Goal: Information Seeking & Learning: Learn about a topic

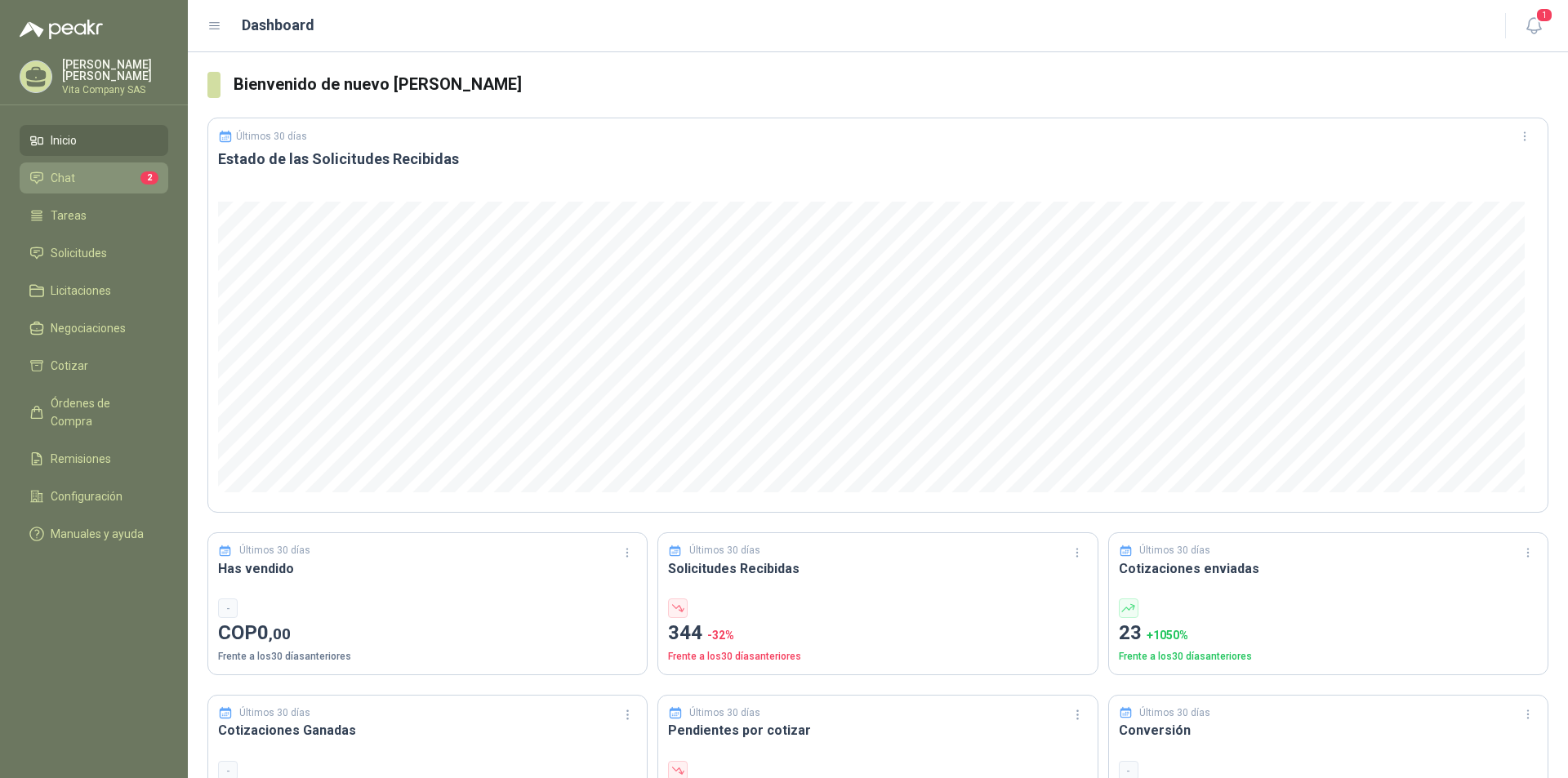
click at [95, 172] on li "Chat 2" at bounding box center [94, 178] width 129 height 18
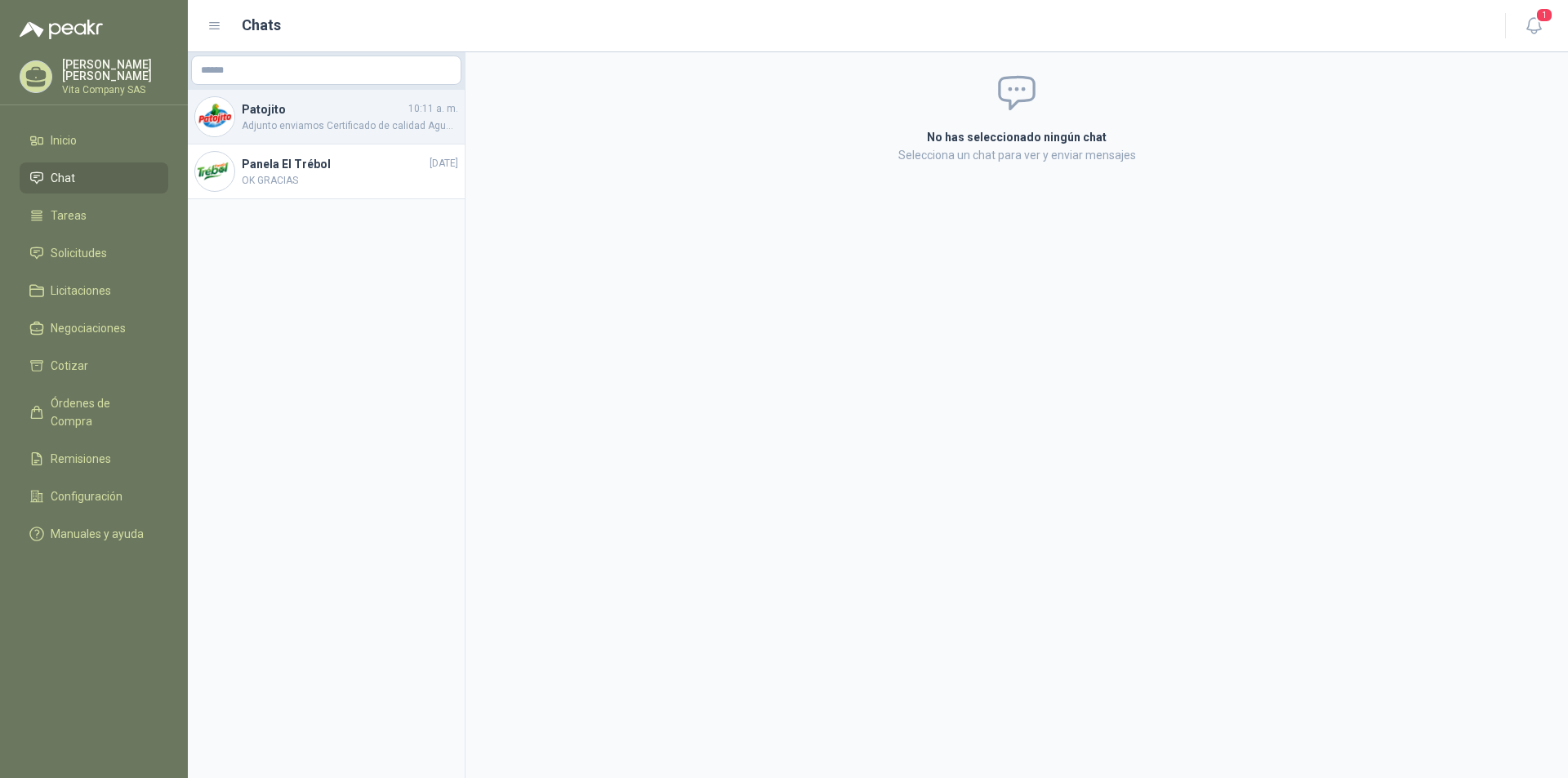
click at [363, 135] on div "Patojito 10:11 a. m. Adjunto enviamos Certificado de calidad Agua destilada" at bounding box center [326, 117] width 277 height 54
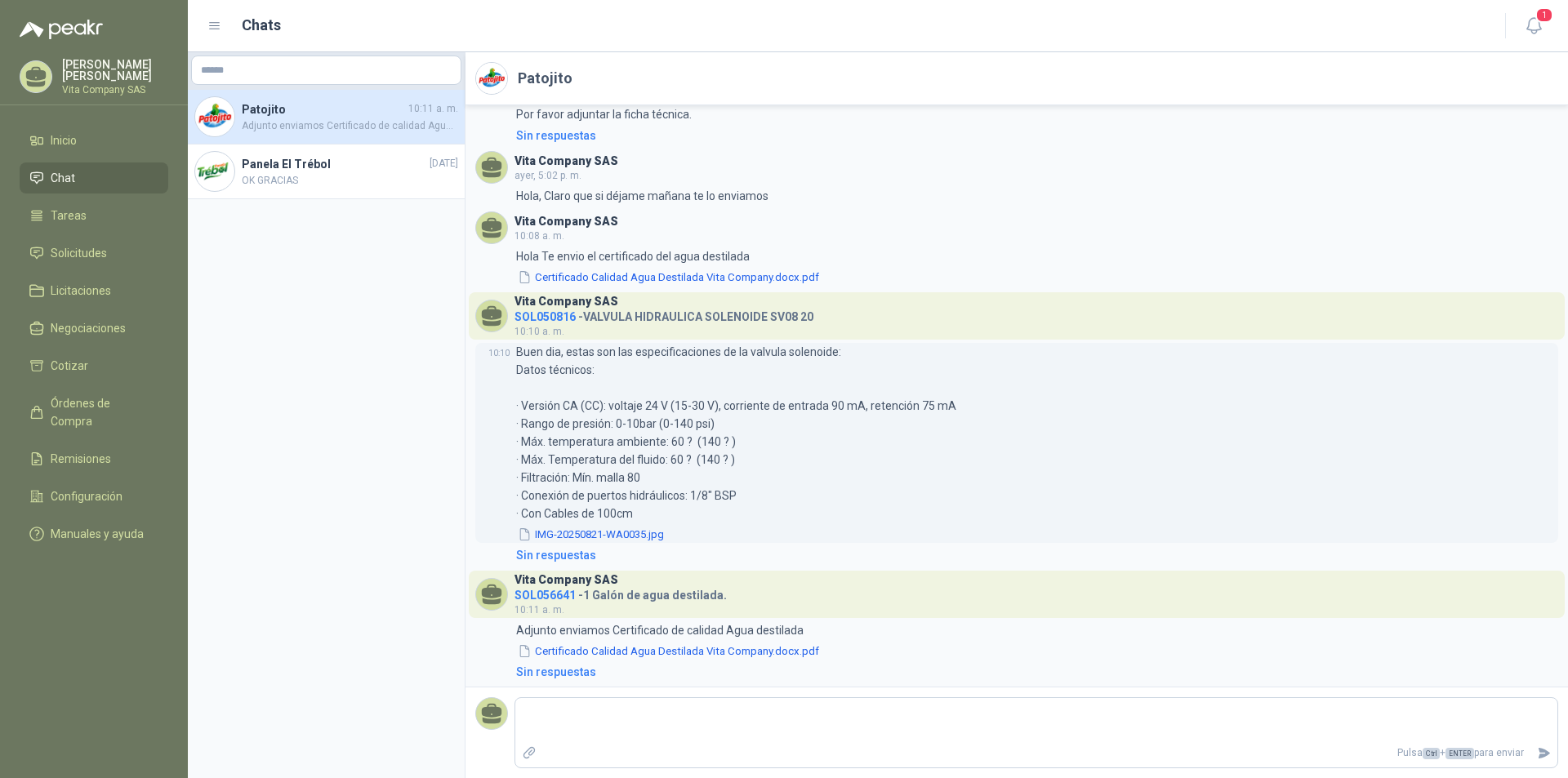
scroll to position [100, 0]
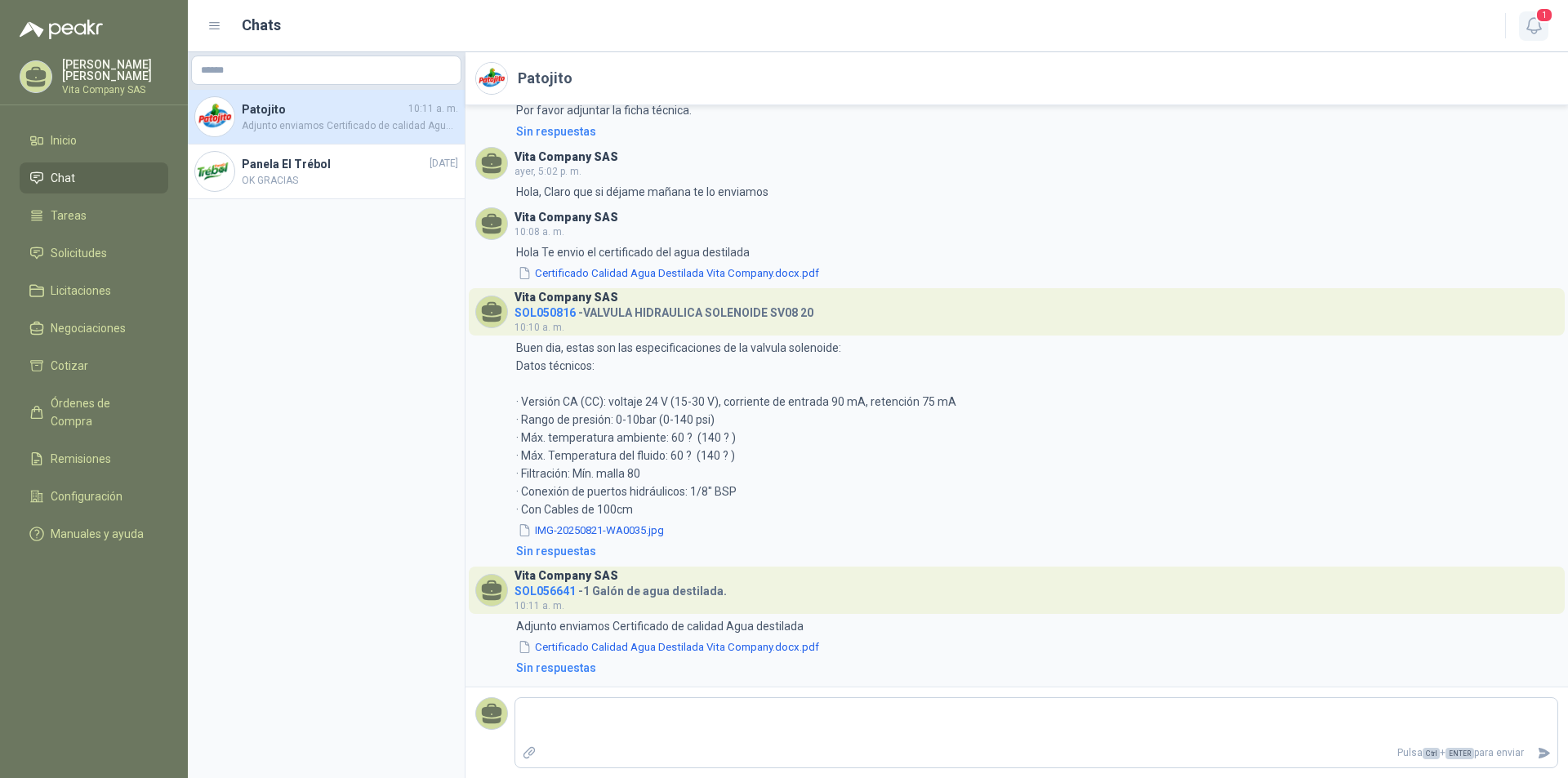
click at [1542, 20] on span "1" at bounding box center [1543, 15] width 18 height 15
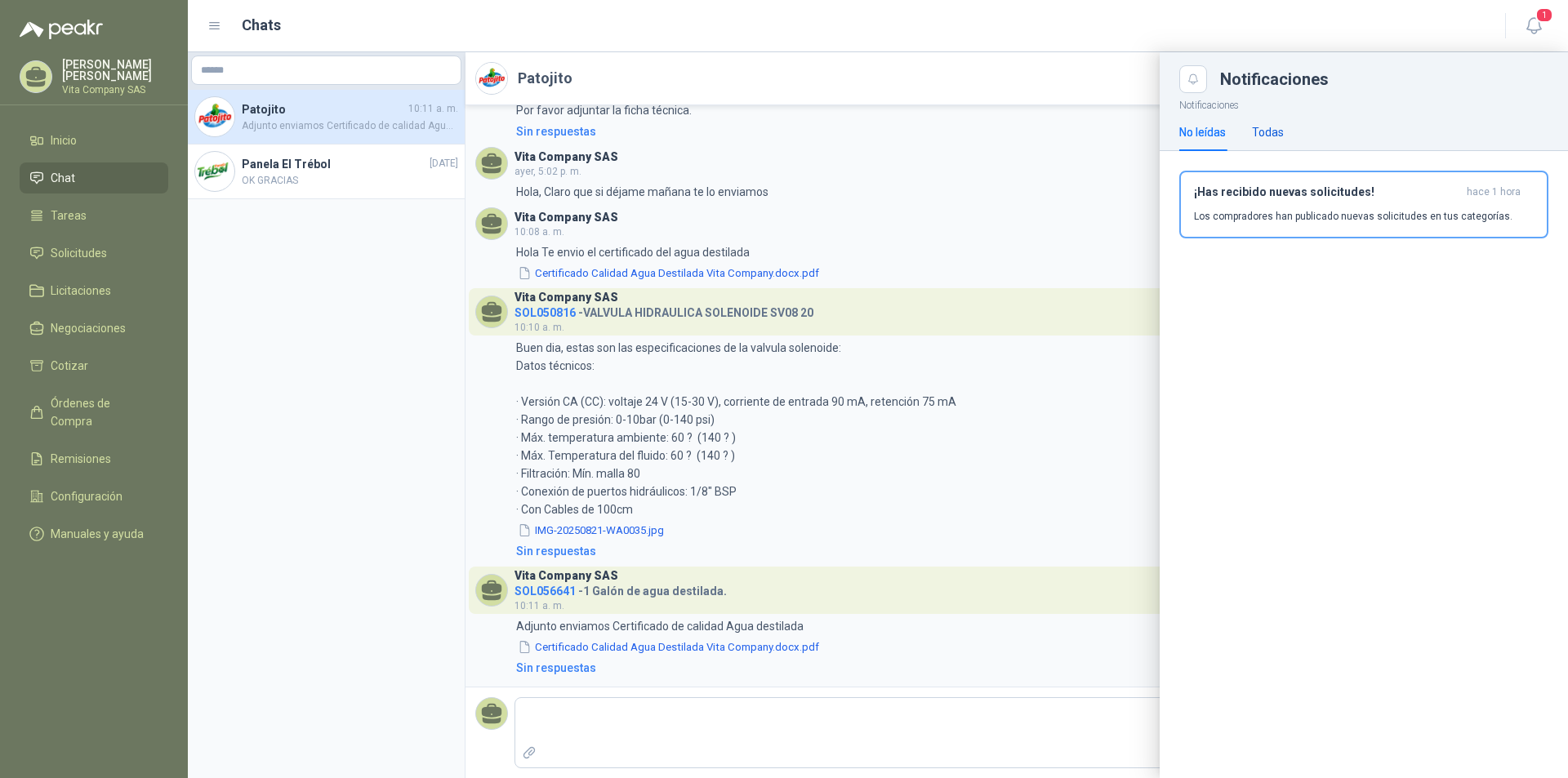
click at [1283, 129] on div "Todas" at bounding box center [1267, 132] width 31 height 18
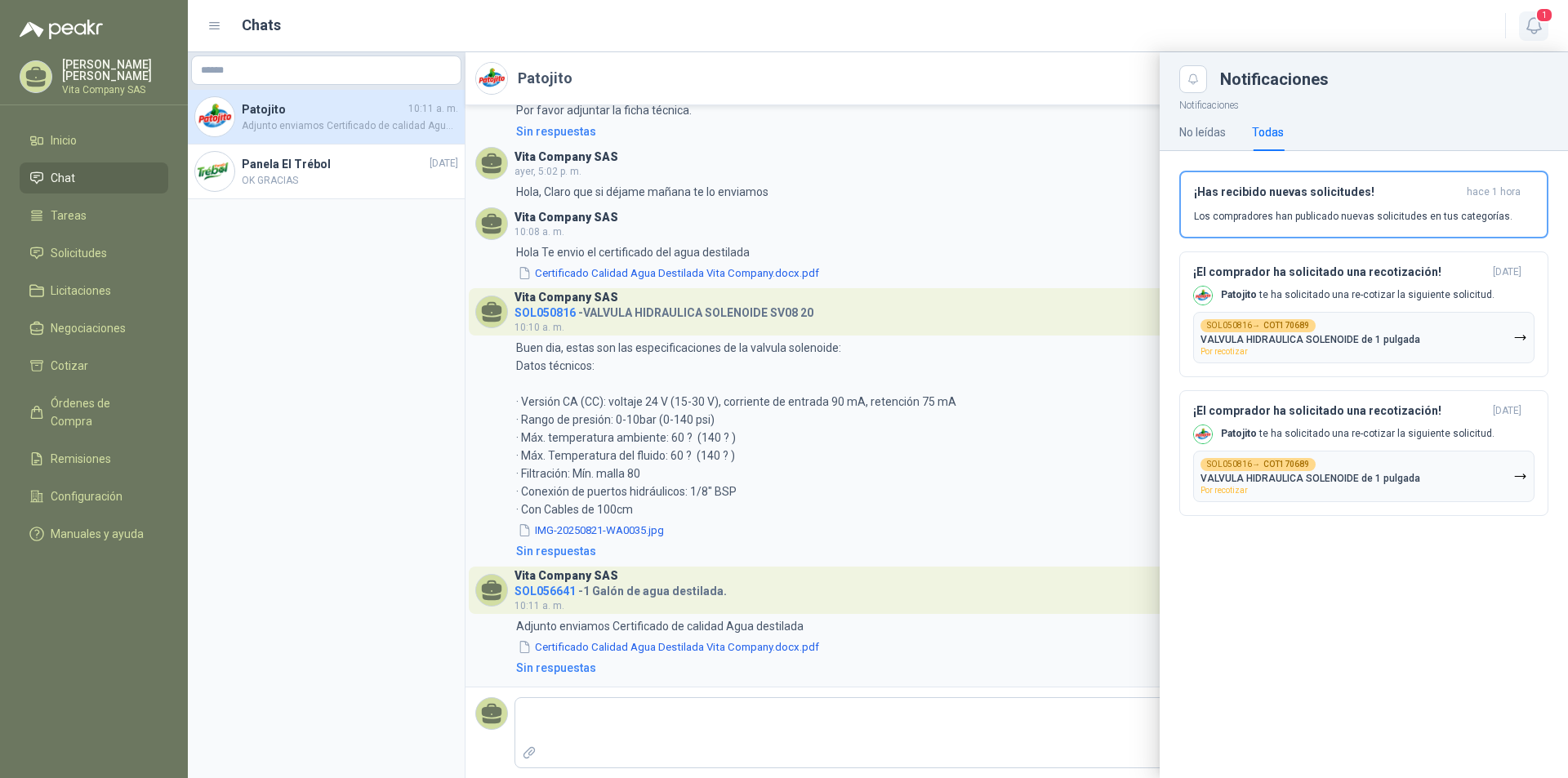
click at [1536, 20] on span "1" at bounding box center [1543, 15] width 18 height 15
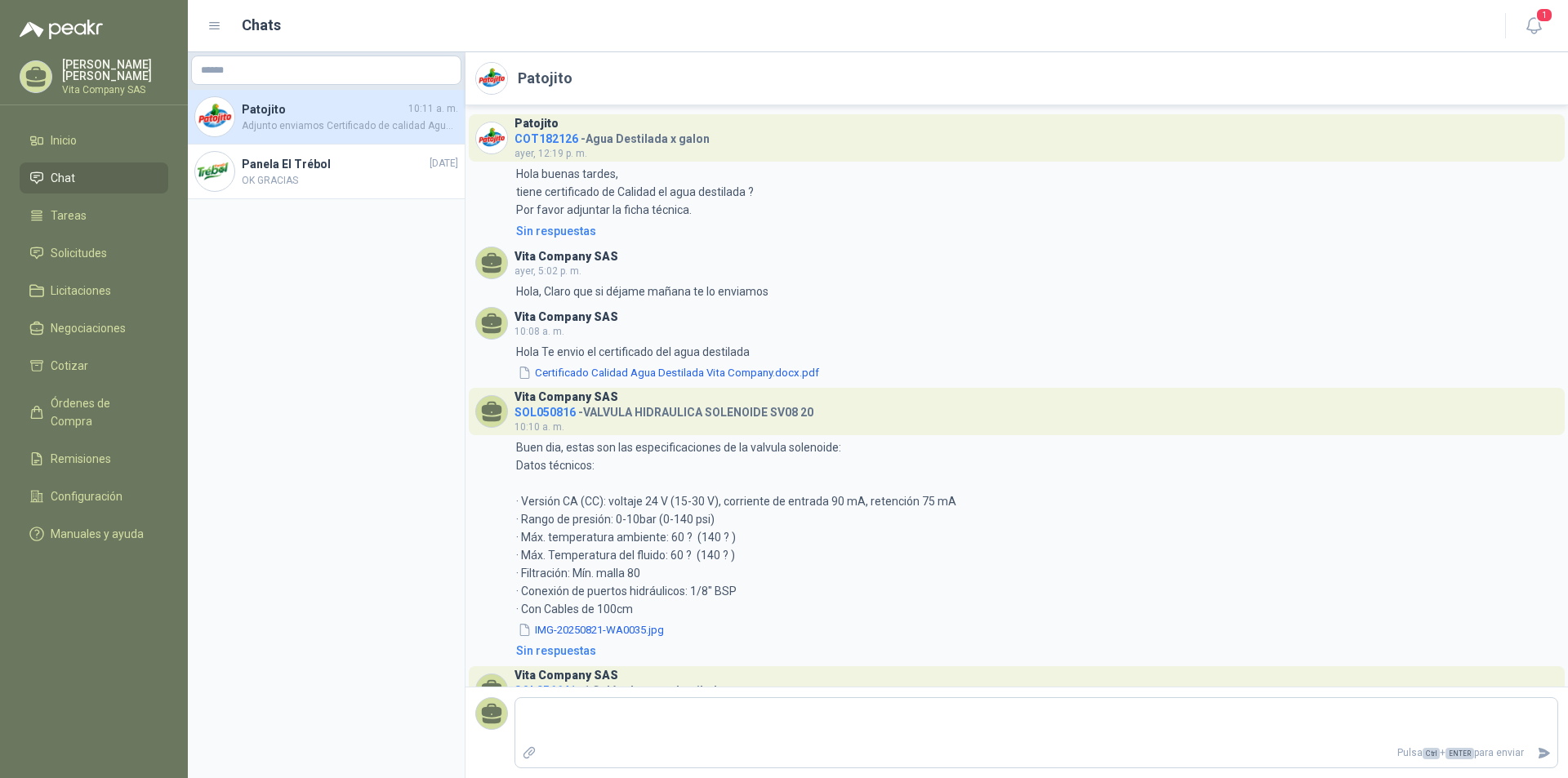
scroll to position [0, 0]
click at [84, 211] on span "Tareas" at bounding box center [69, 215] width 36 height 18
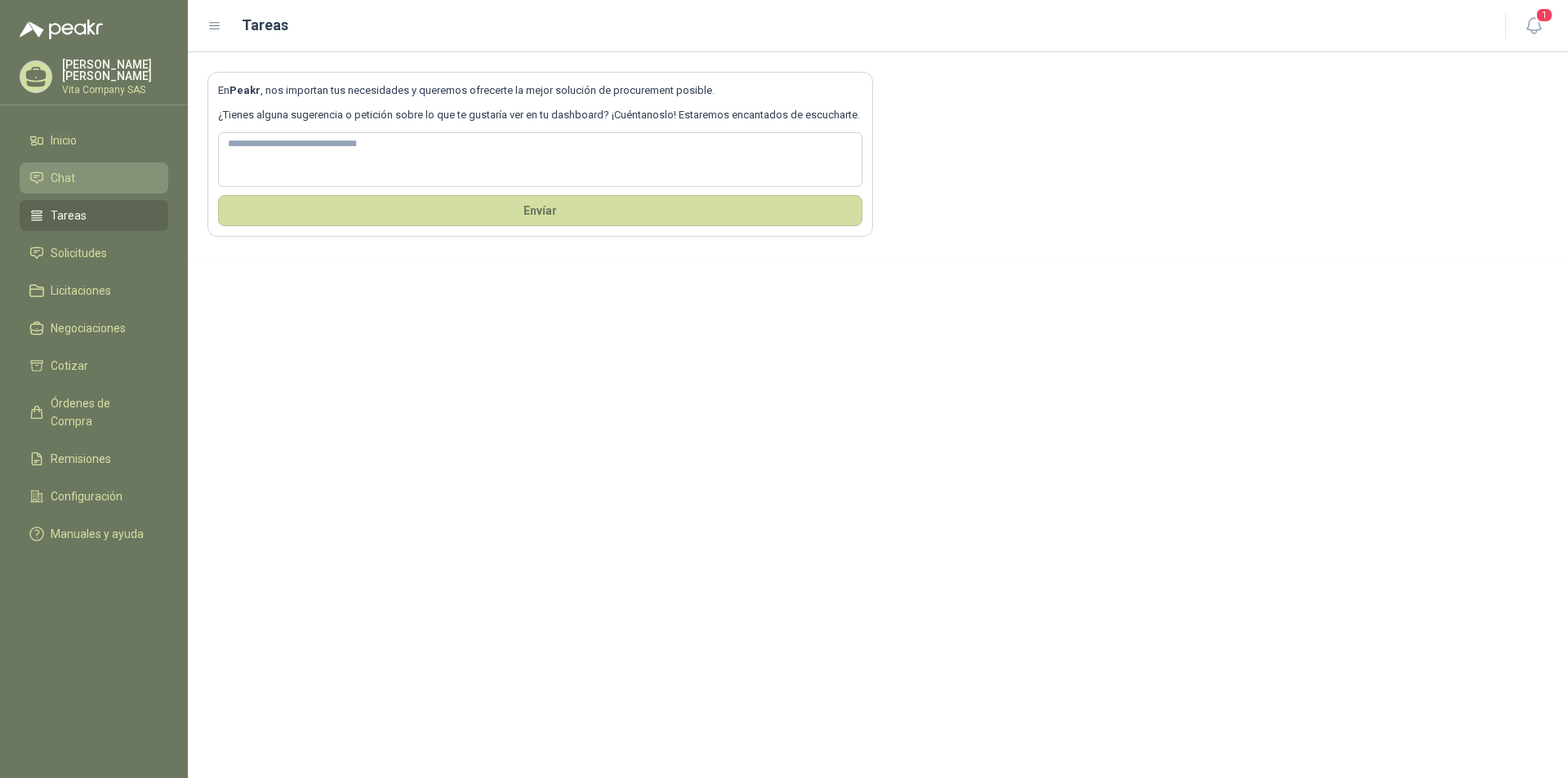
click at [89, 178] on li "Chat" at bounding box center [94, 178] width 129 height 18
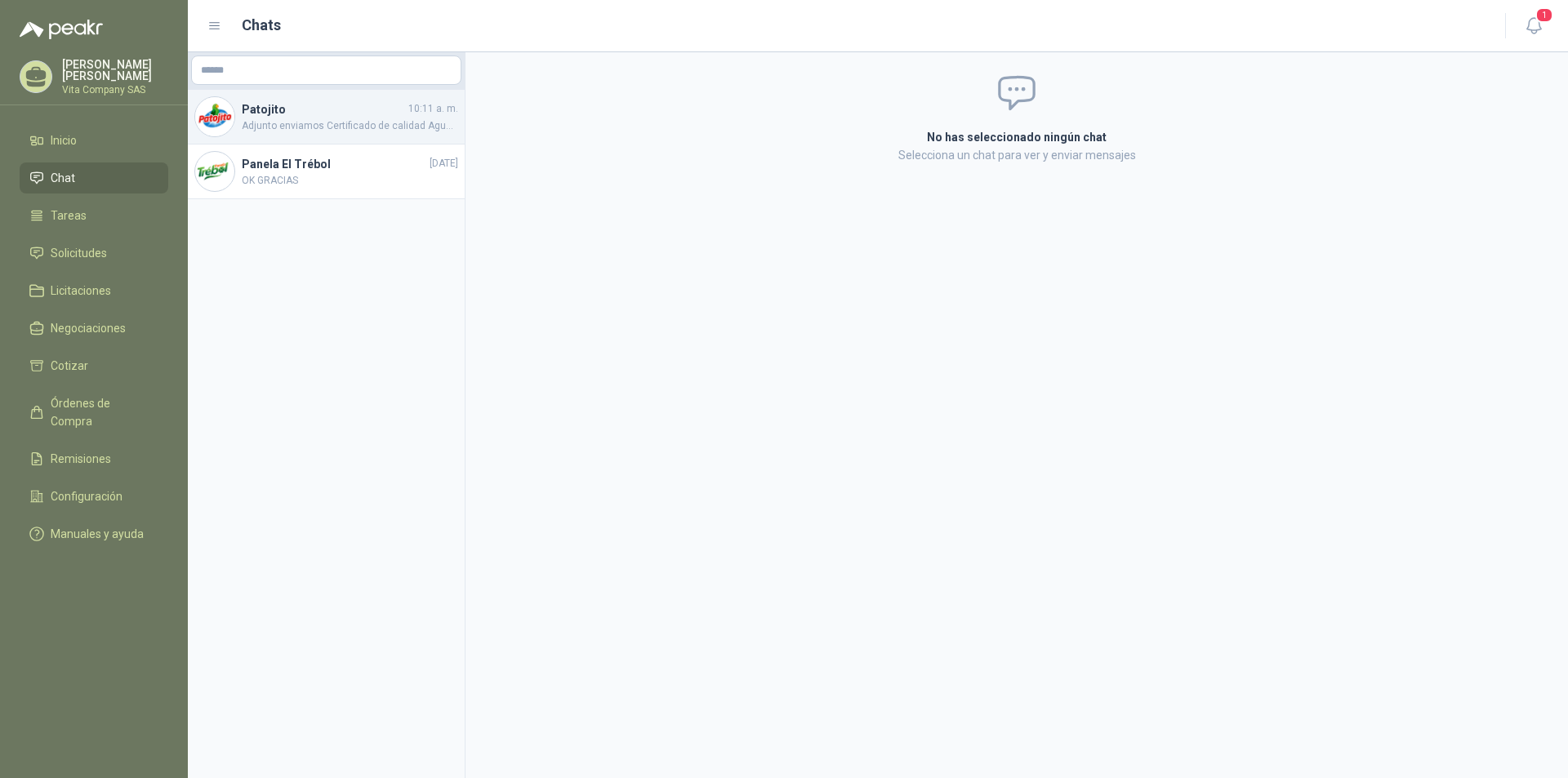
click at [340, 130] on span "Adjunto enviamos Certificado de calidad Agua destilada" at bounding box center [350, 126] width 217 height 15
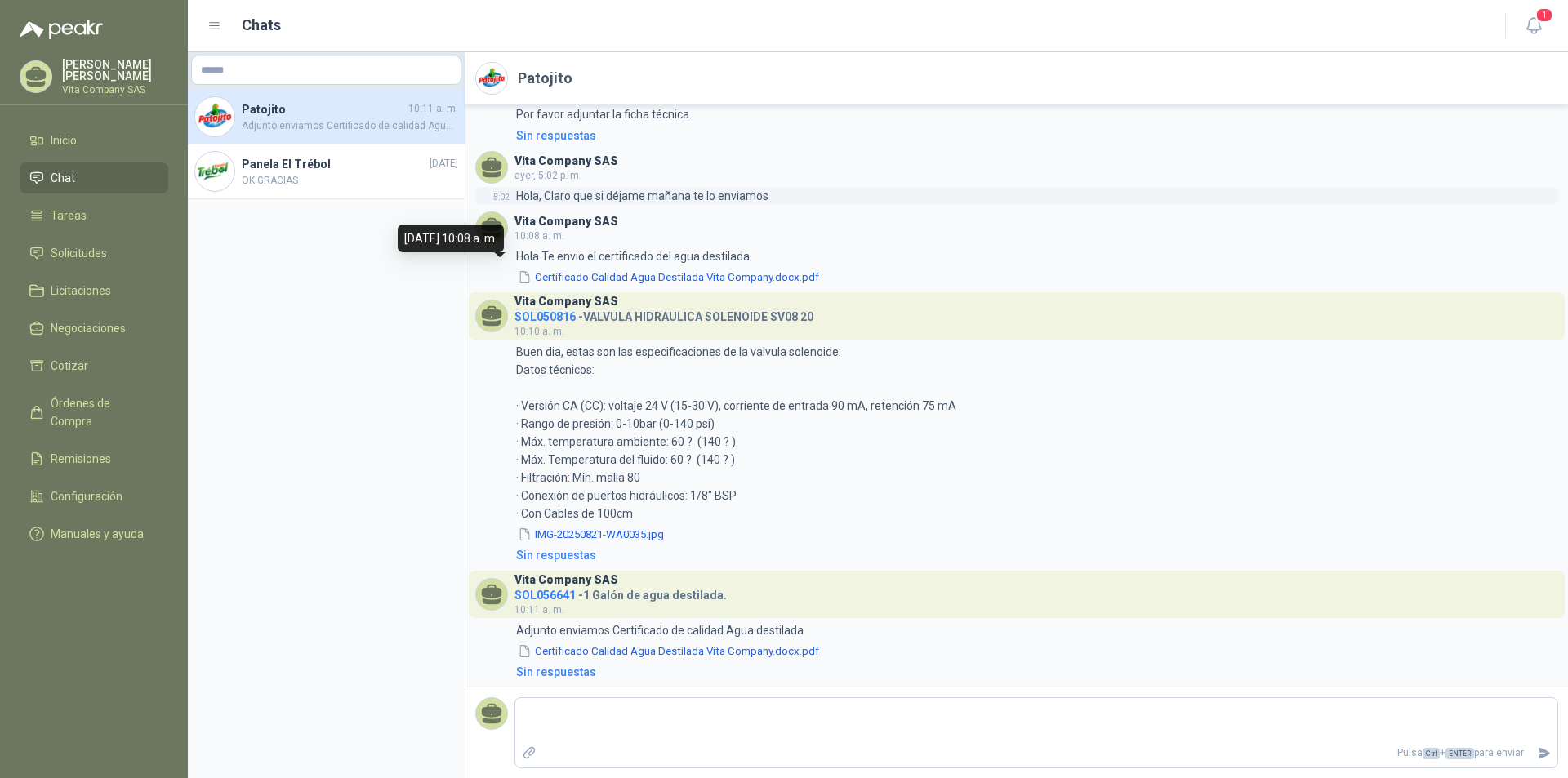
scroll to position [100, 0]
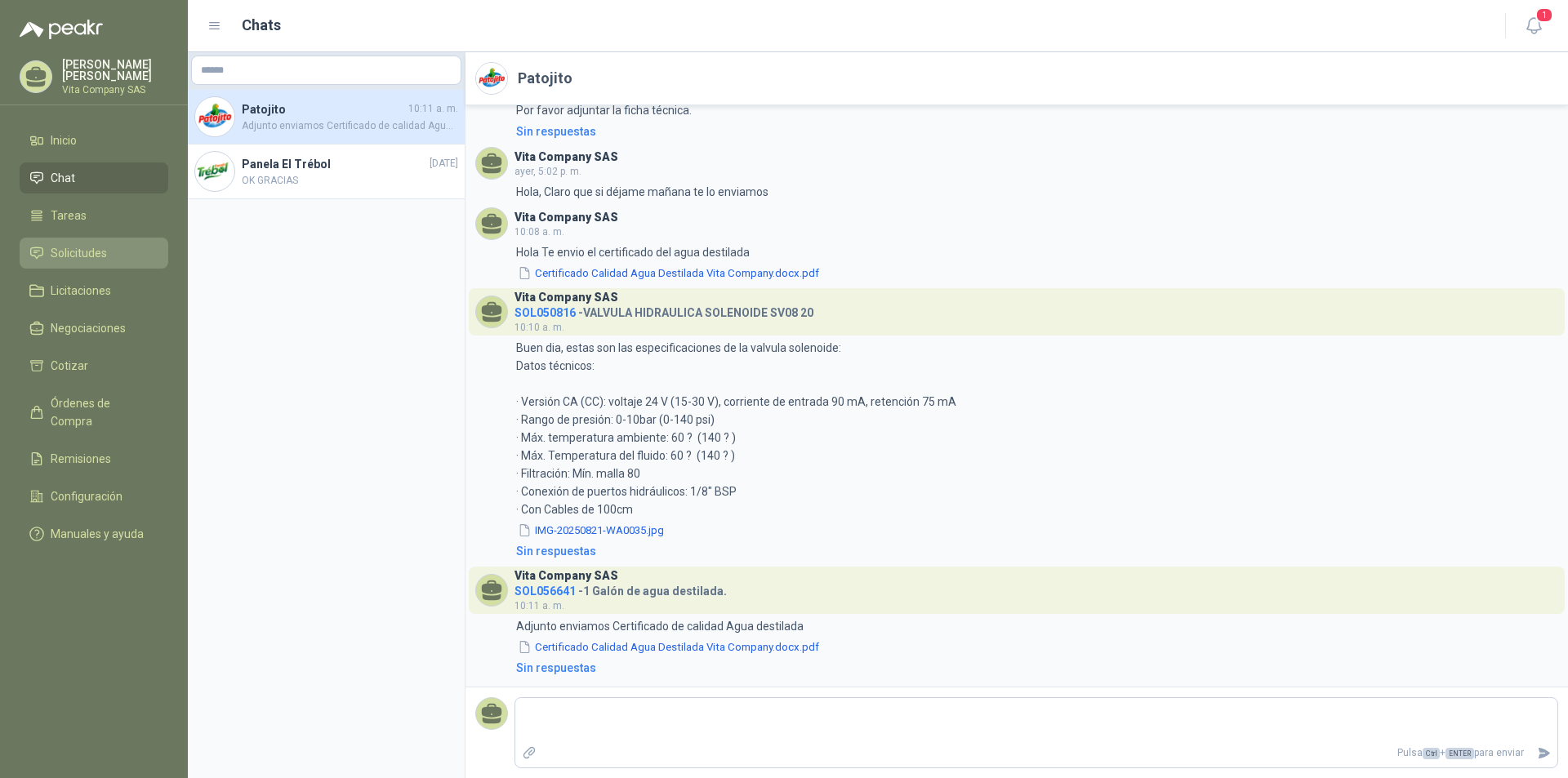
click at [85, 251] on span "Solicitudes" at bounding box center [79, 252] width 56 height 18
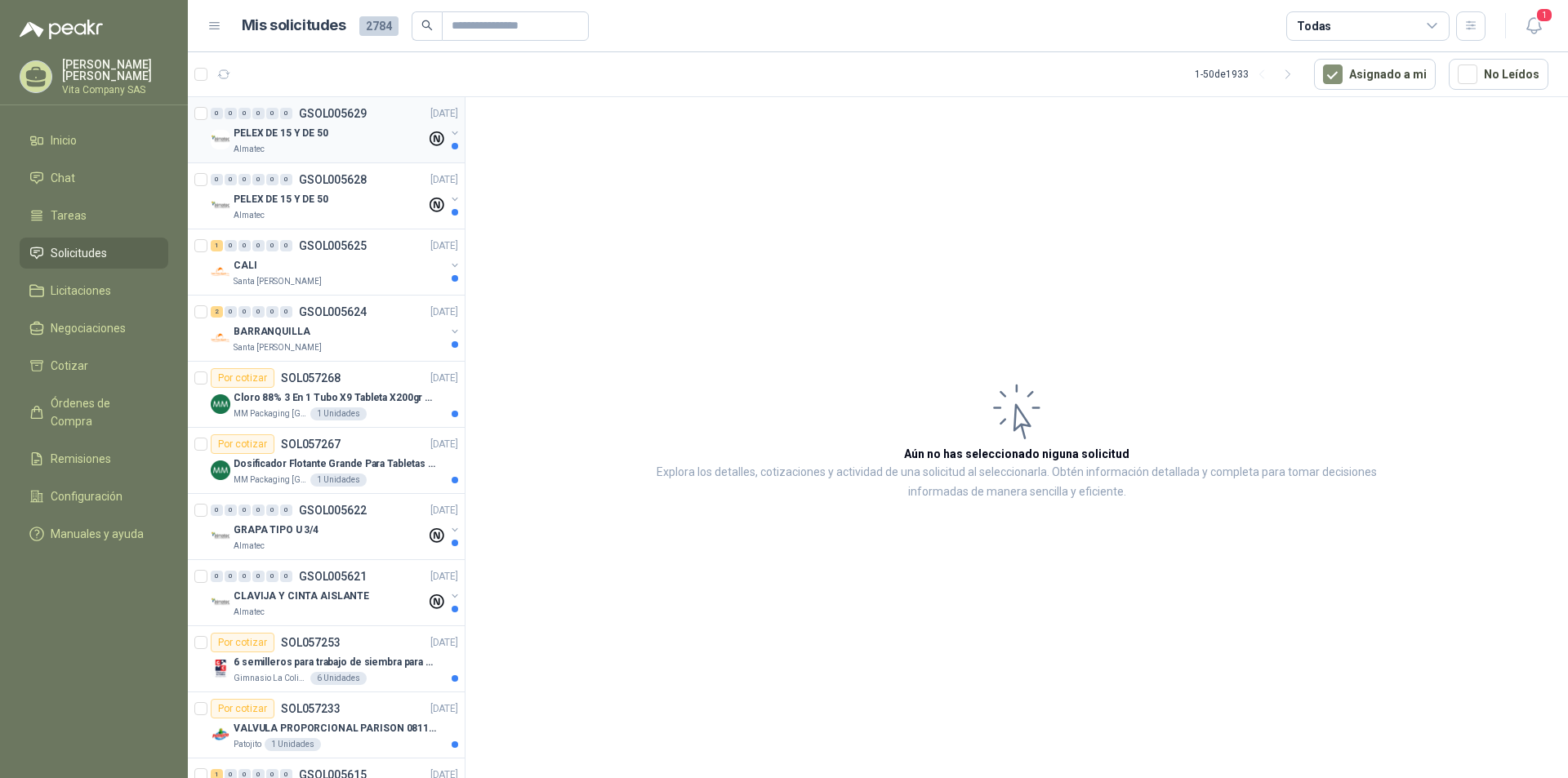
click at [328, 128] on div "PELEX DE 15 Y DE 50" at bounding box center [330, 132] width 193 height 20
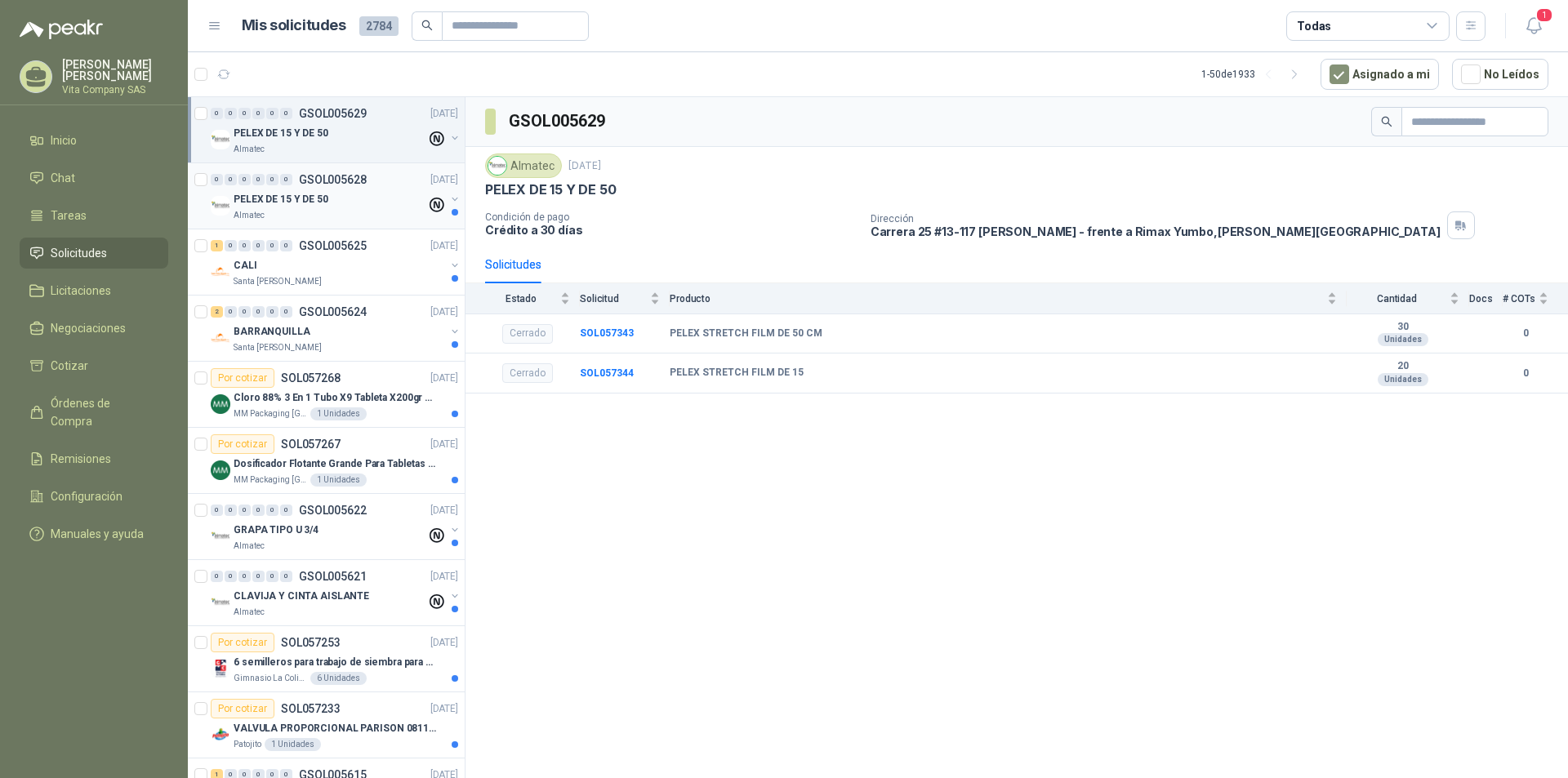
click at [343, 194] on div "PELEX DE 15 Y DE 50" at bounding box center [330, 199] width 193 height 20
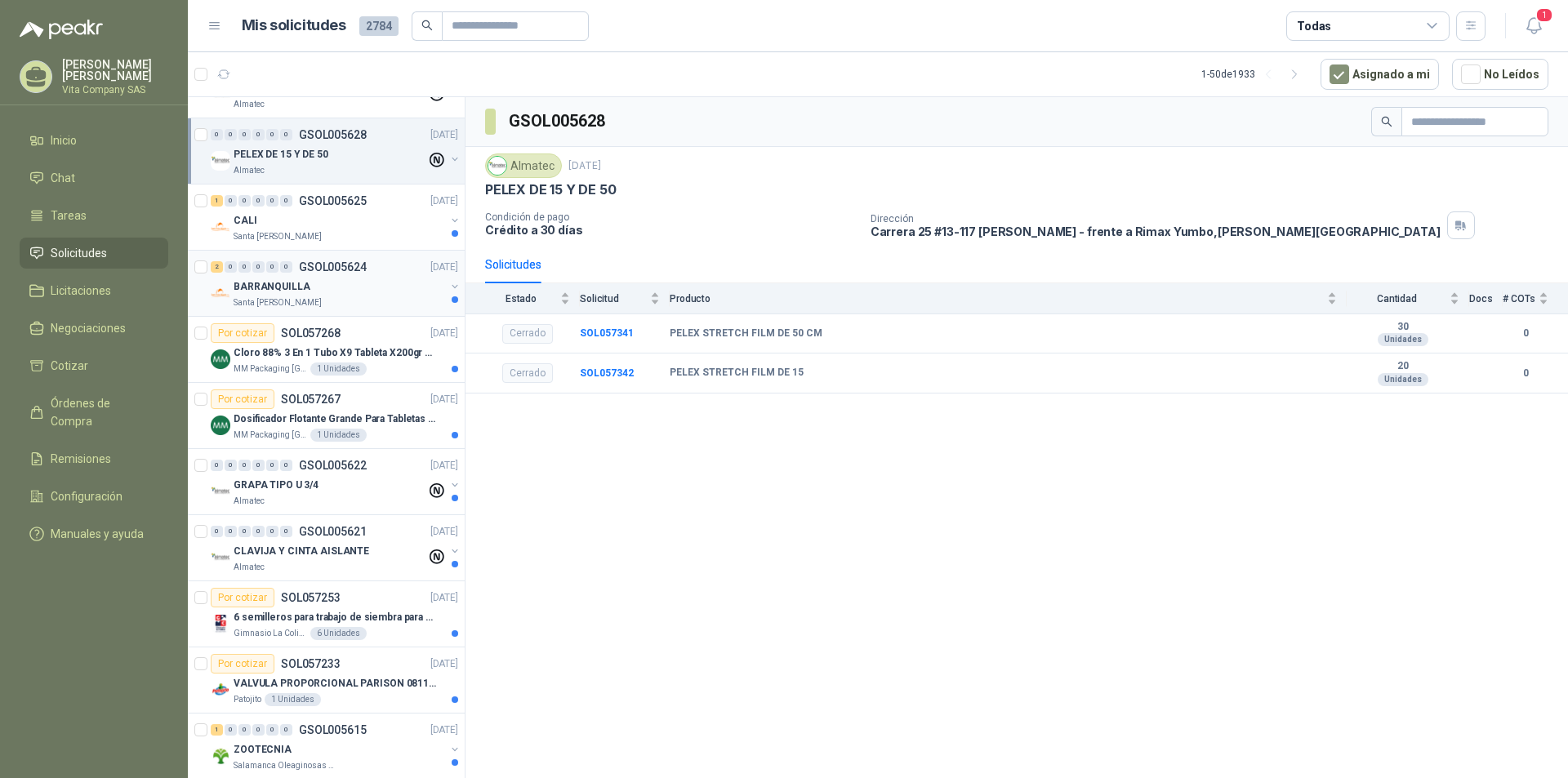
scroll to position [82, 0]
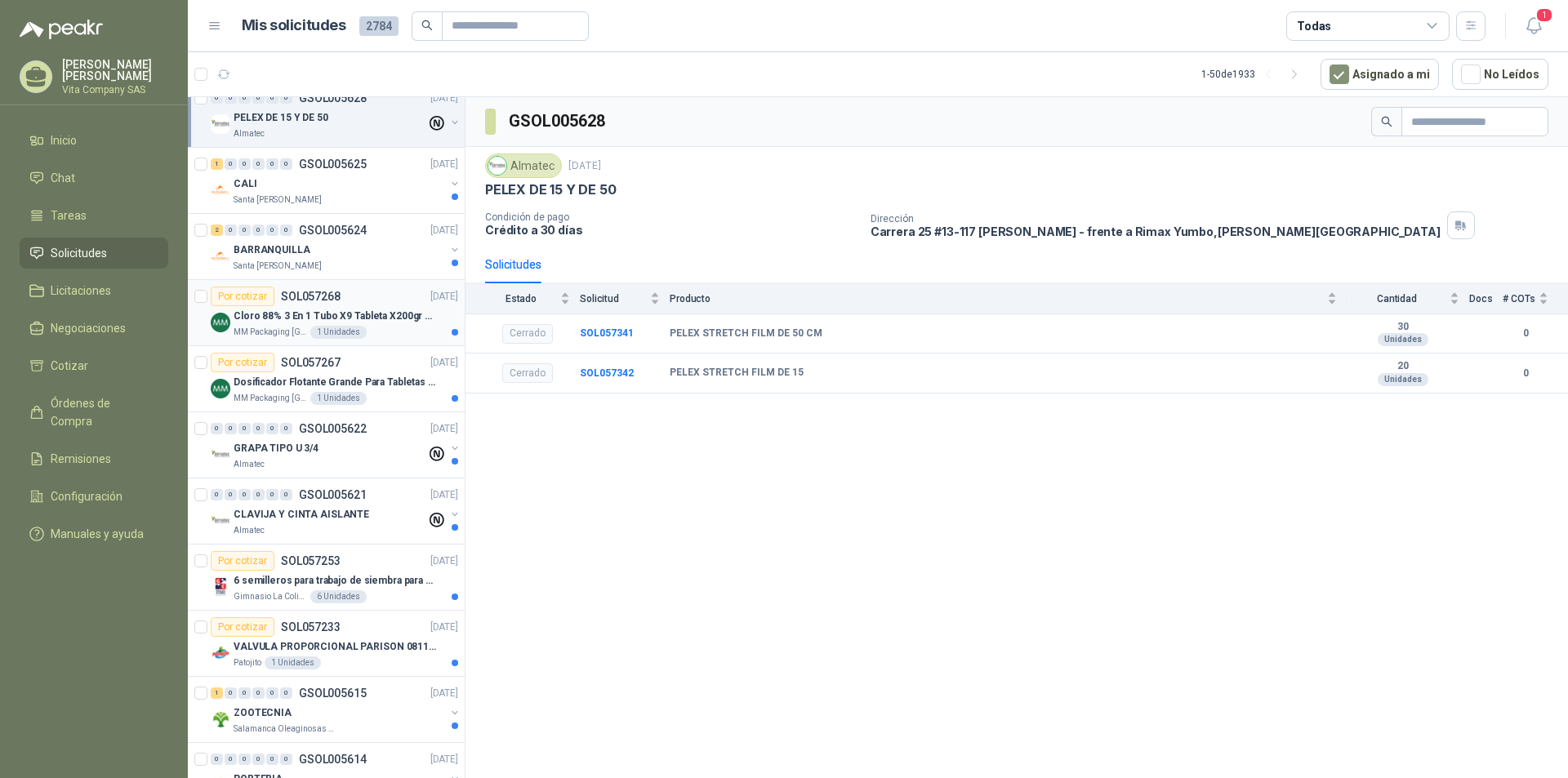
click at [378, 313] on p "Cloro 88% 3 En 1 Tubo X9 Tableta X200gr Oxycl" at bounding box center [335, 316] width 203 height 15
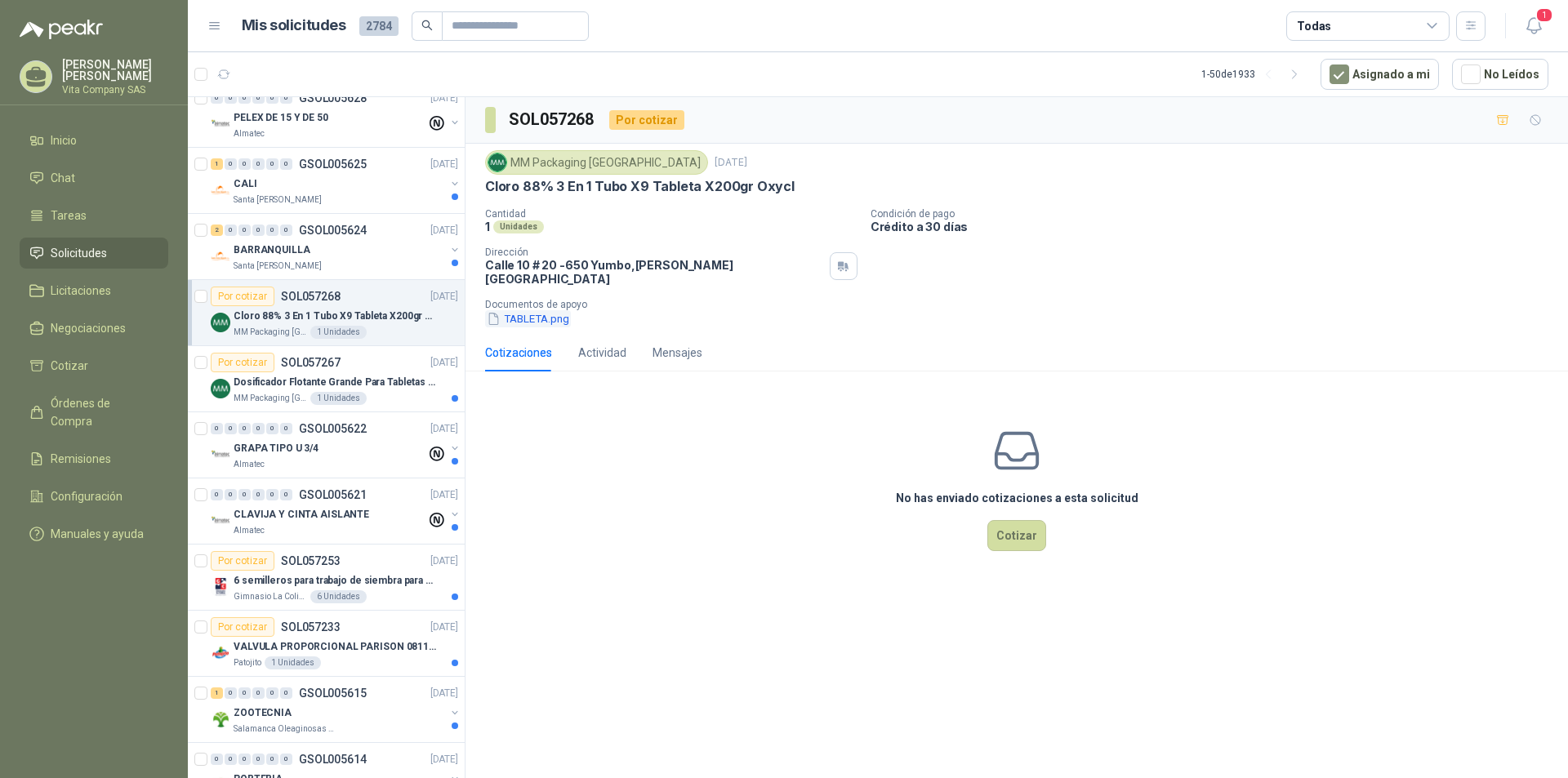
click at [539, 310] on button "TABLETA.png" at bounding box center [527, 319] width 86 height 17
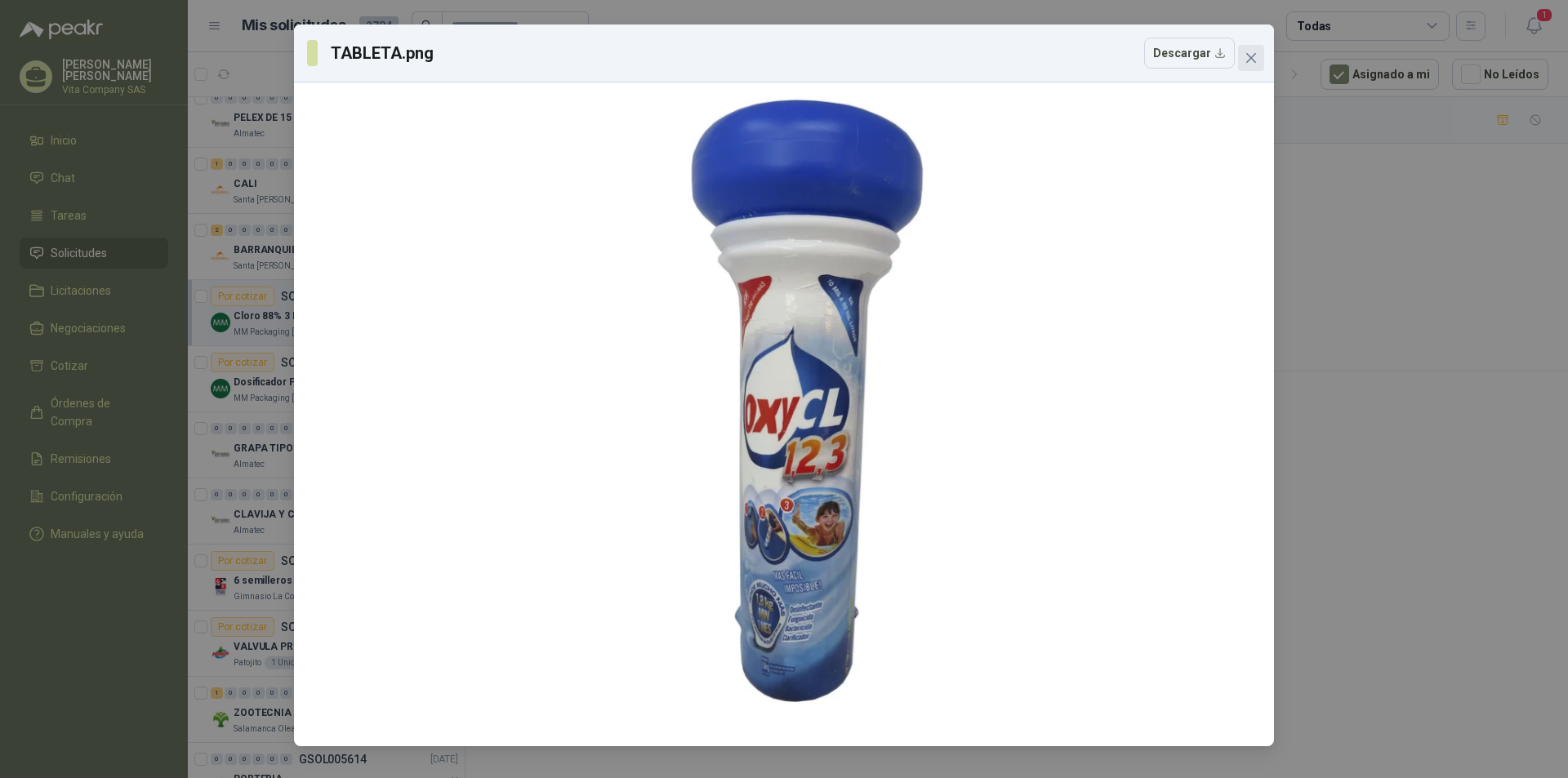
click at [1255, 54] on icon "close" at bounding box center [1251, 58] width 10 height 10
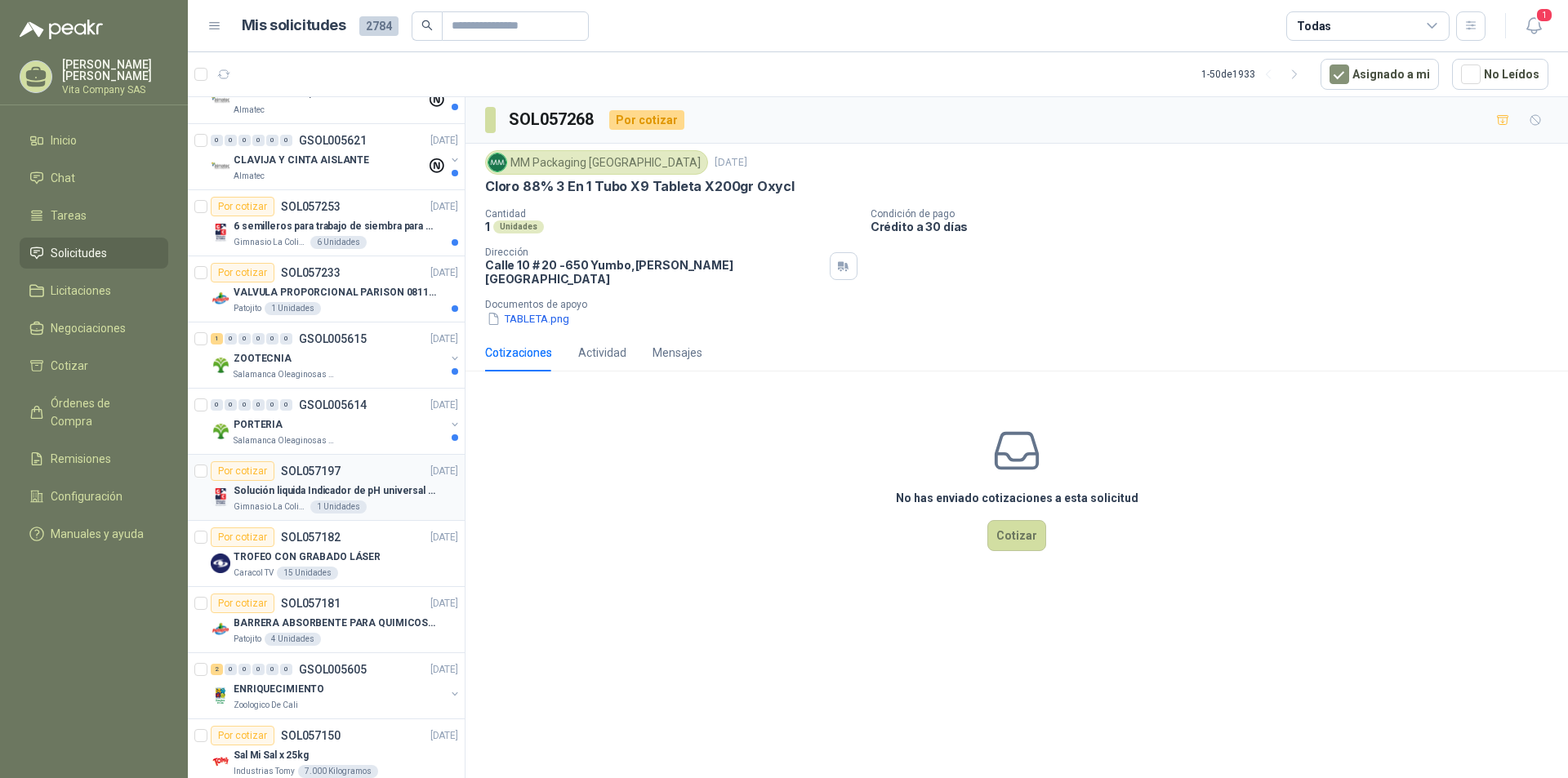
scroll to position [409, 0]
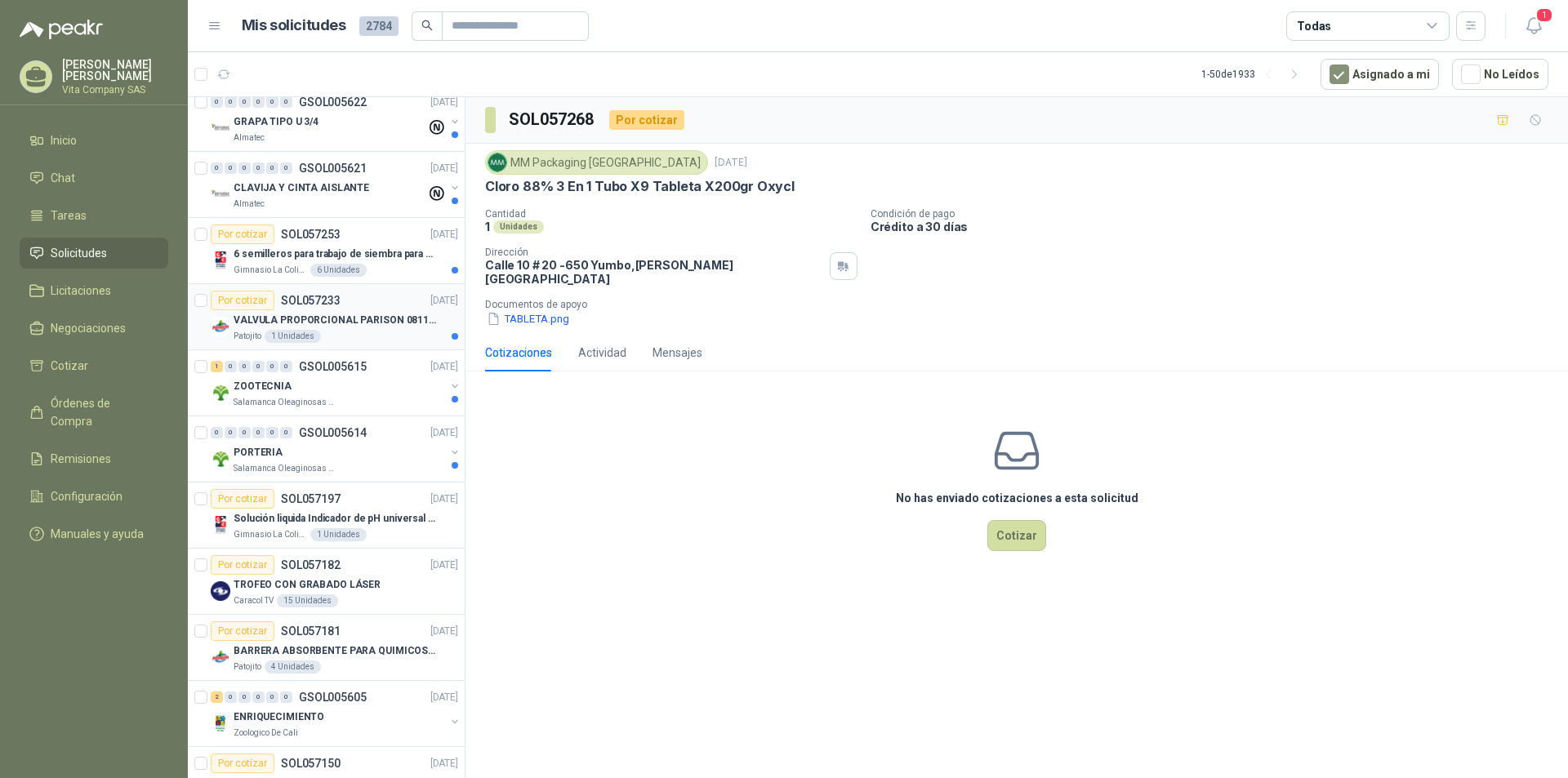
click at [385, 325] on p "VALVULA PROPORCIONAL PARISON 0811404612 / 4WRPEH6C4 REXROTH" at bounding box center [335, 320] width 203 height 15
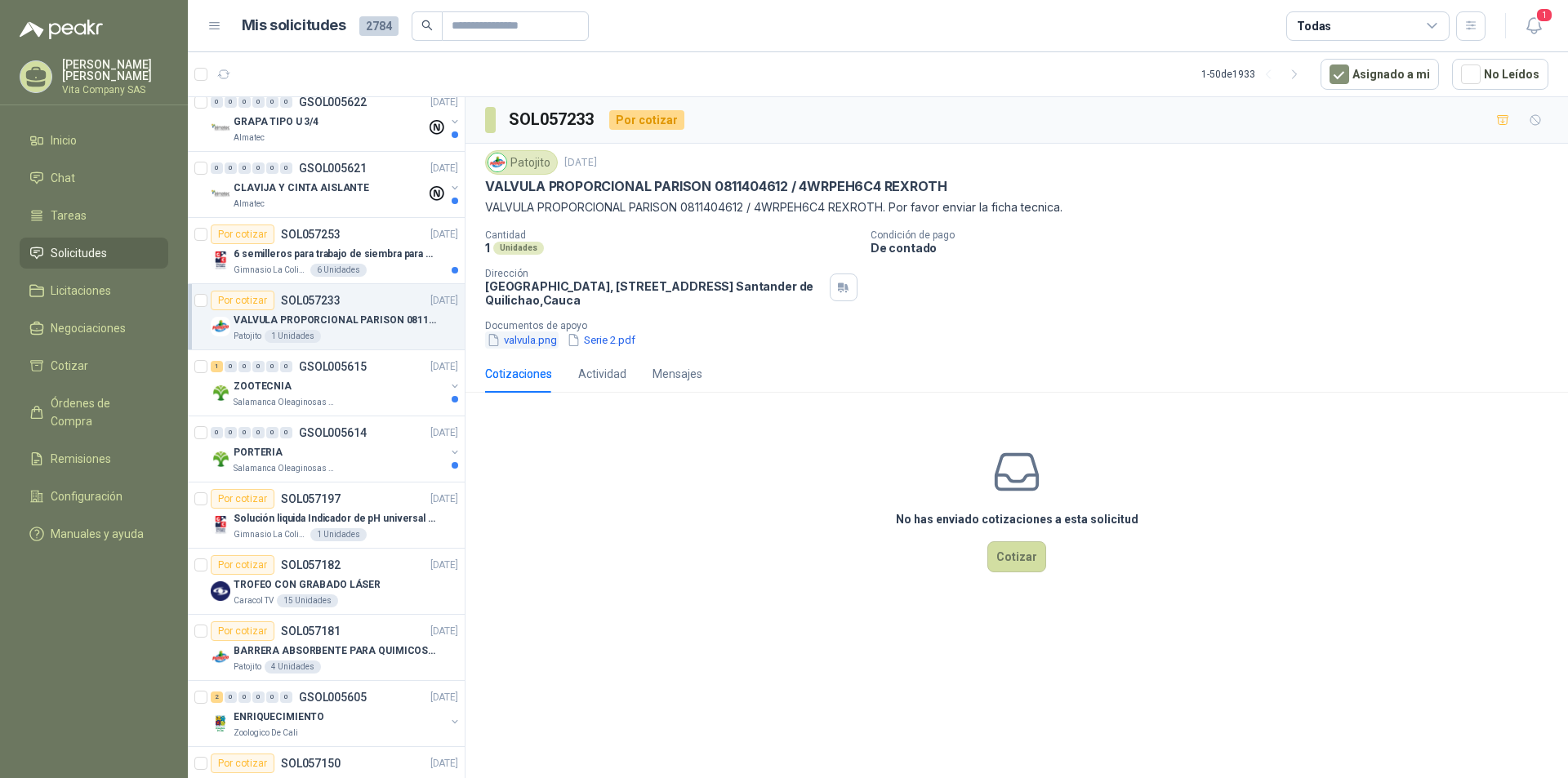
click at [526, 347] on button "valvula.png" at bounding box center [522, 340] width 74 height 17
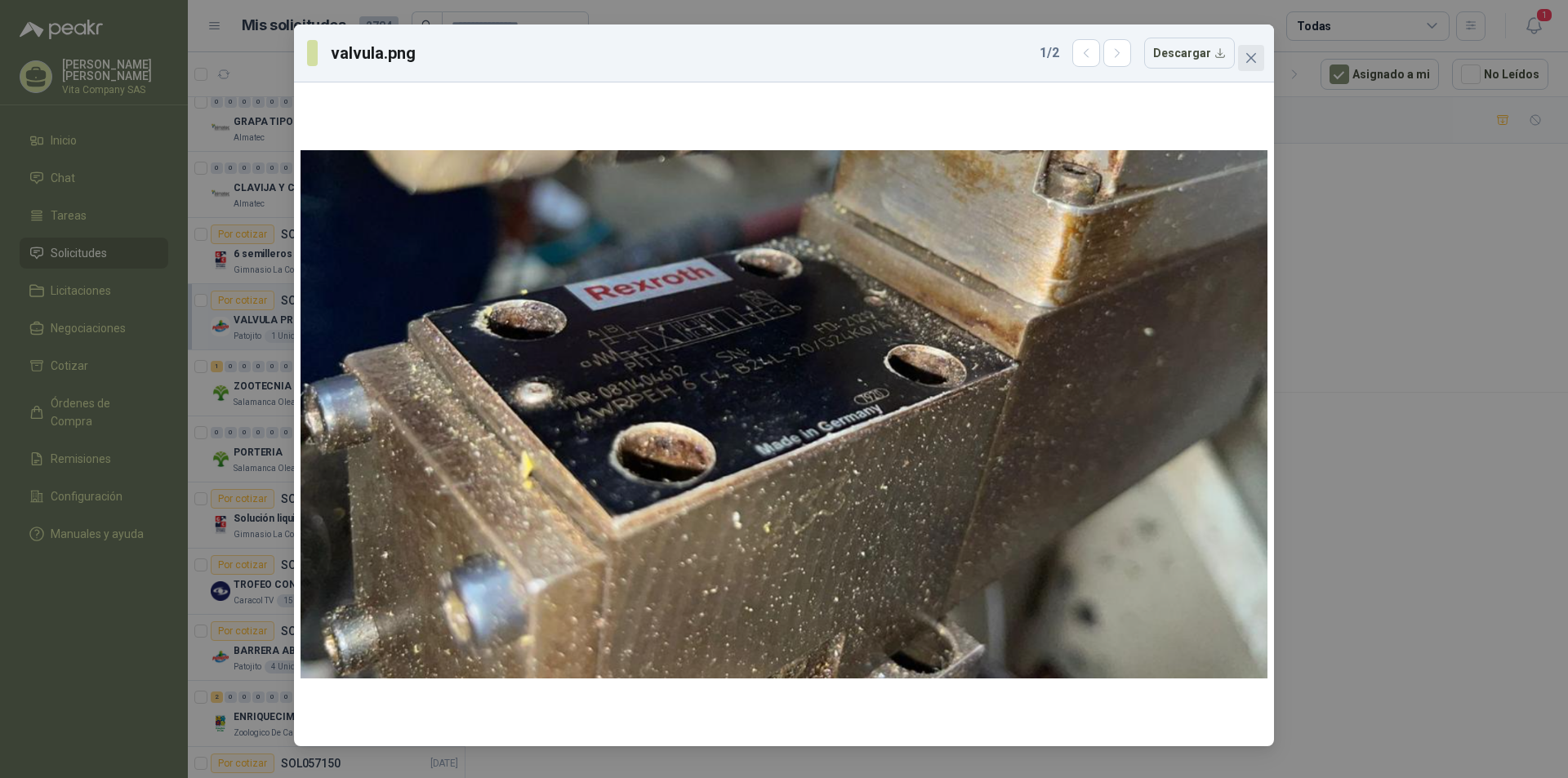
click at [1259, 58] on span "Close" at bounding box center [1250, 58] width 26 height 13
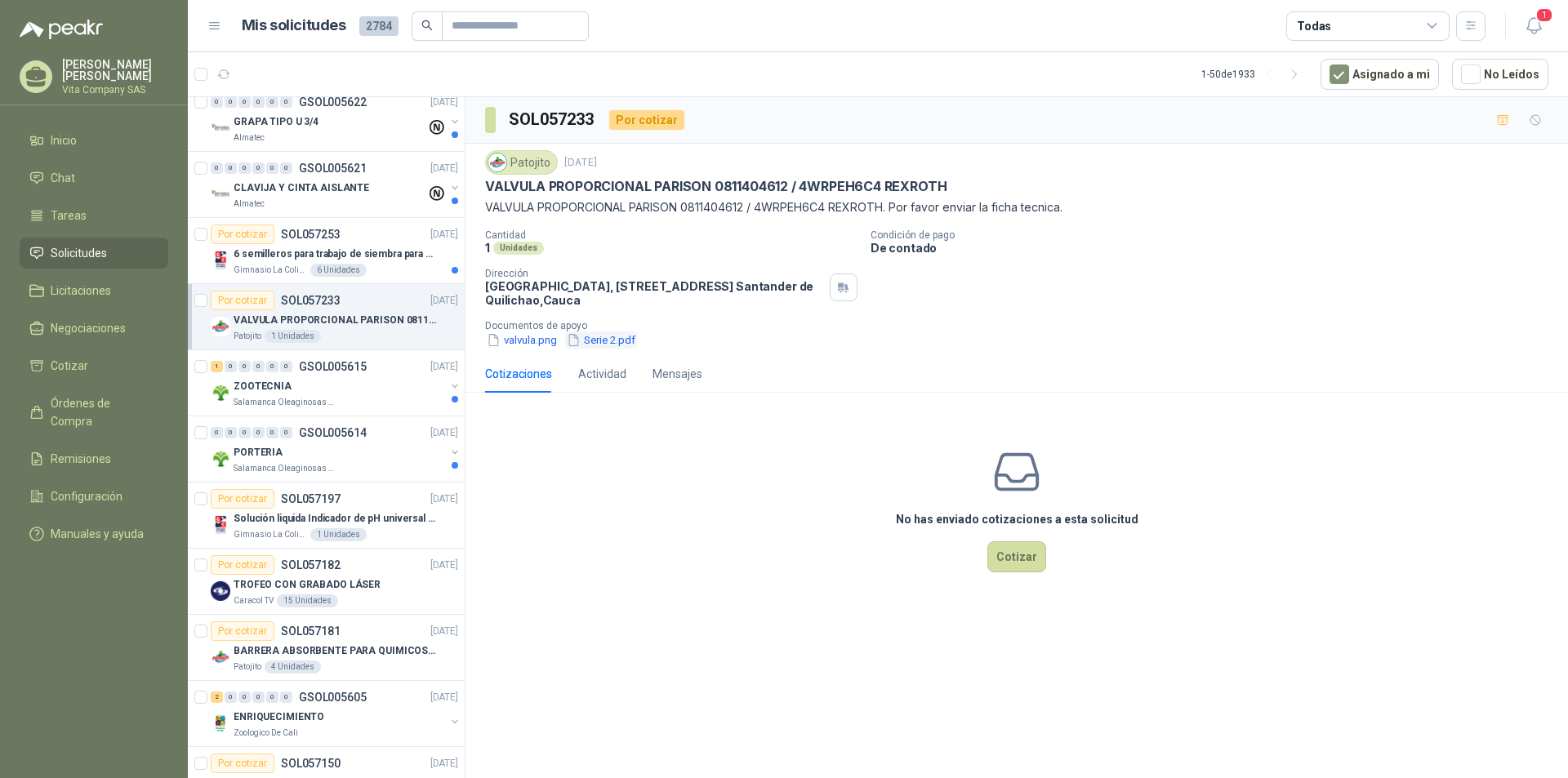
click at [603, 339] on button "Serie 2.pdf" at bounding box center [601, 340] width 72 height 17
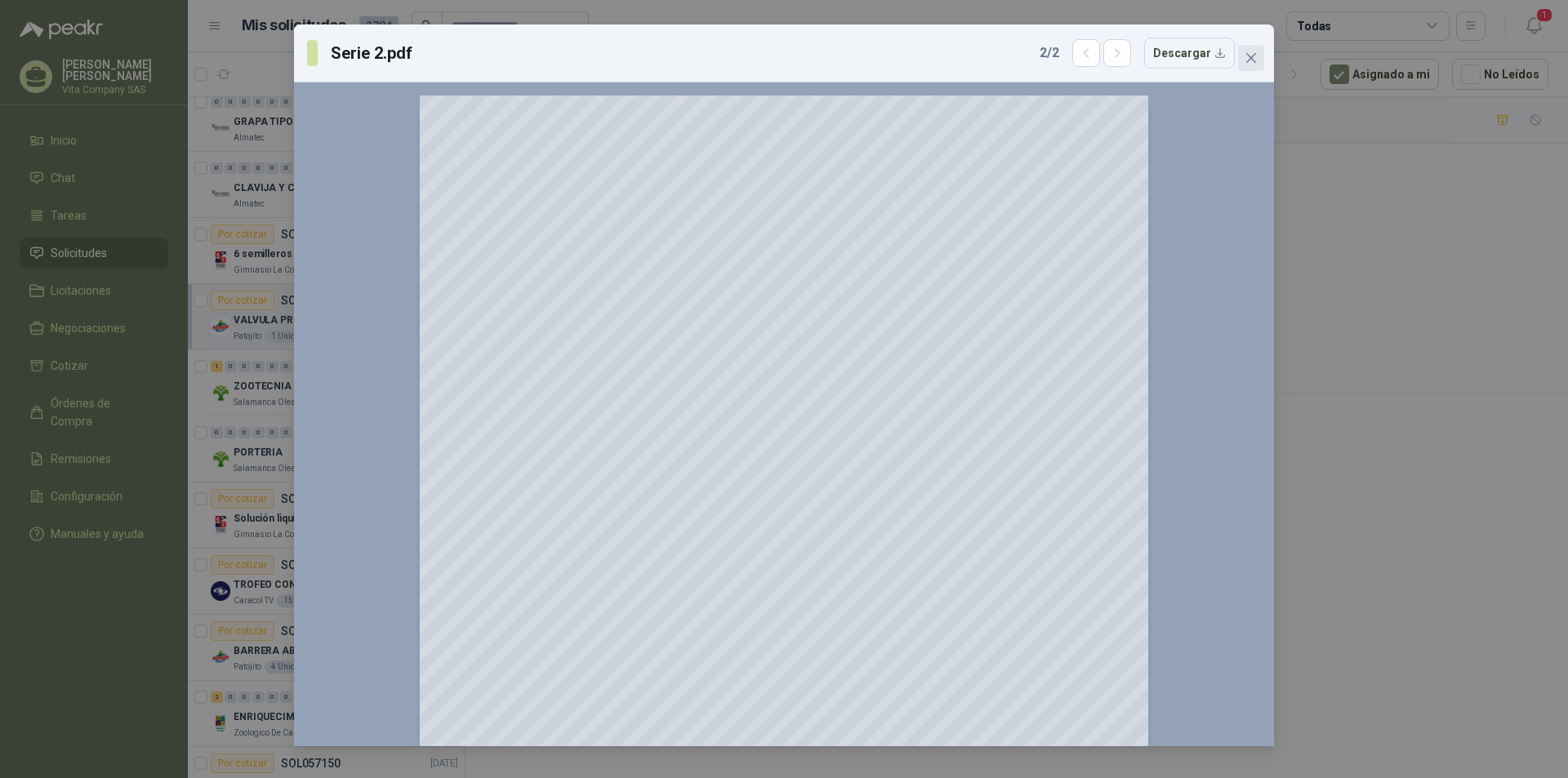
click at [1256, 54] on icon "close" at bounding box center [1250, 58] width 13 height 13
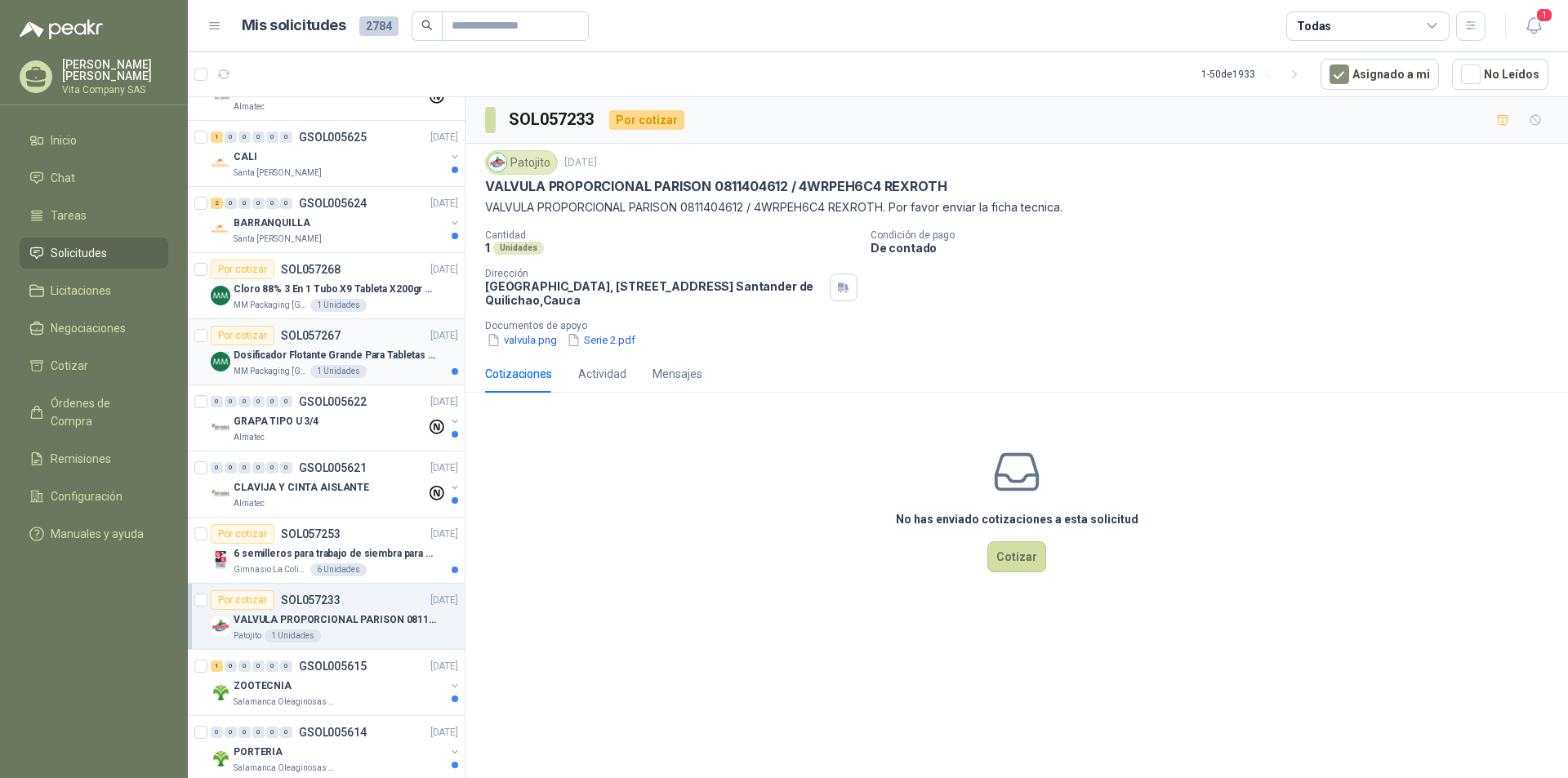
scroll to position [82, 0]
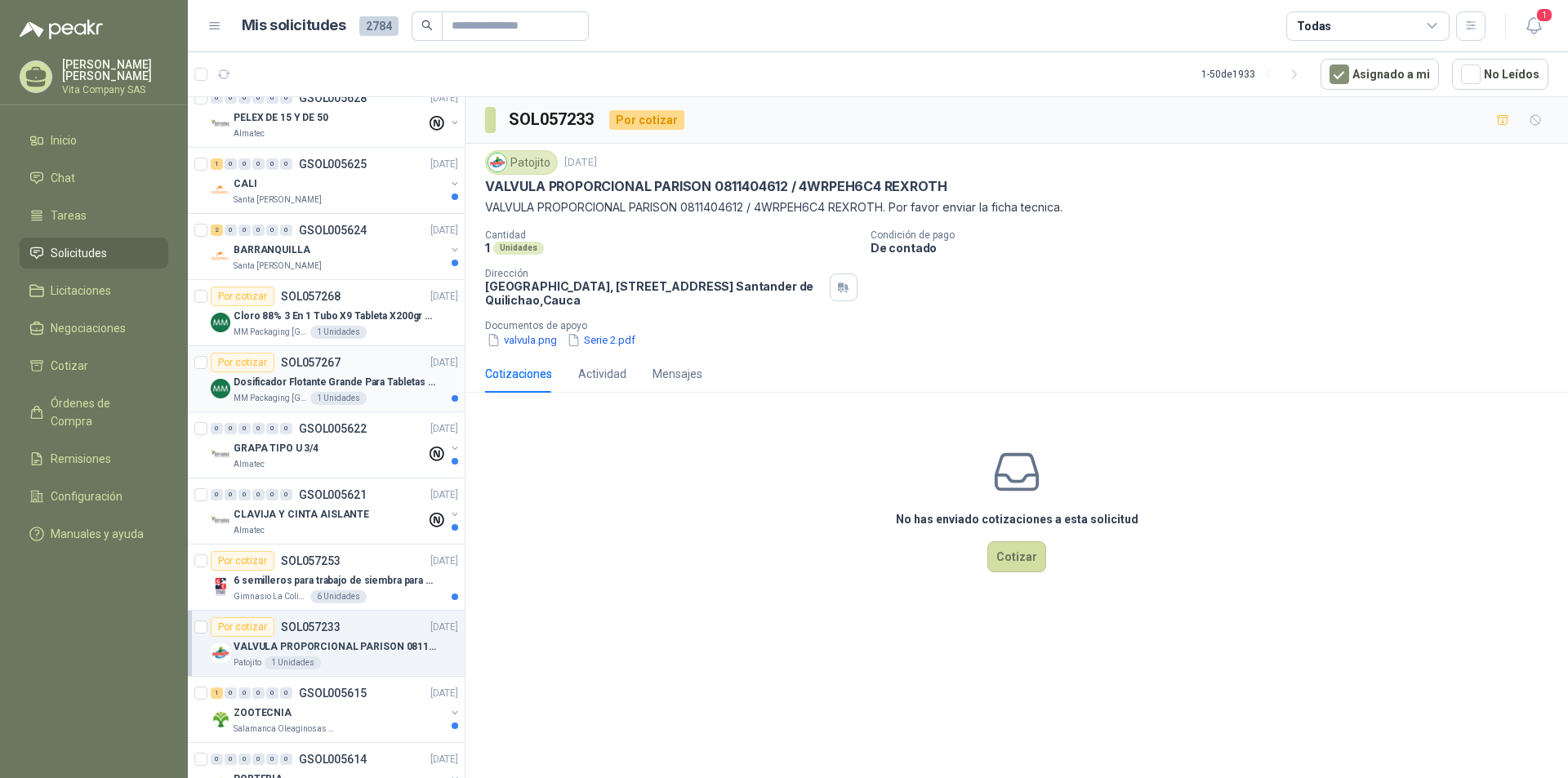
click at [368, 375] on p "Dosificador Flotante Grande Para Tabletas De Cloro Humboldt" at bounding box center [335, 382] width 203 height 15
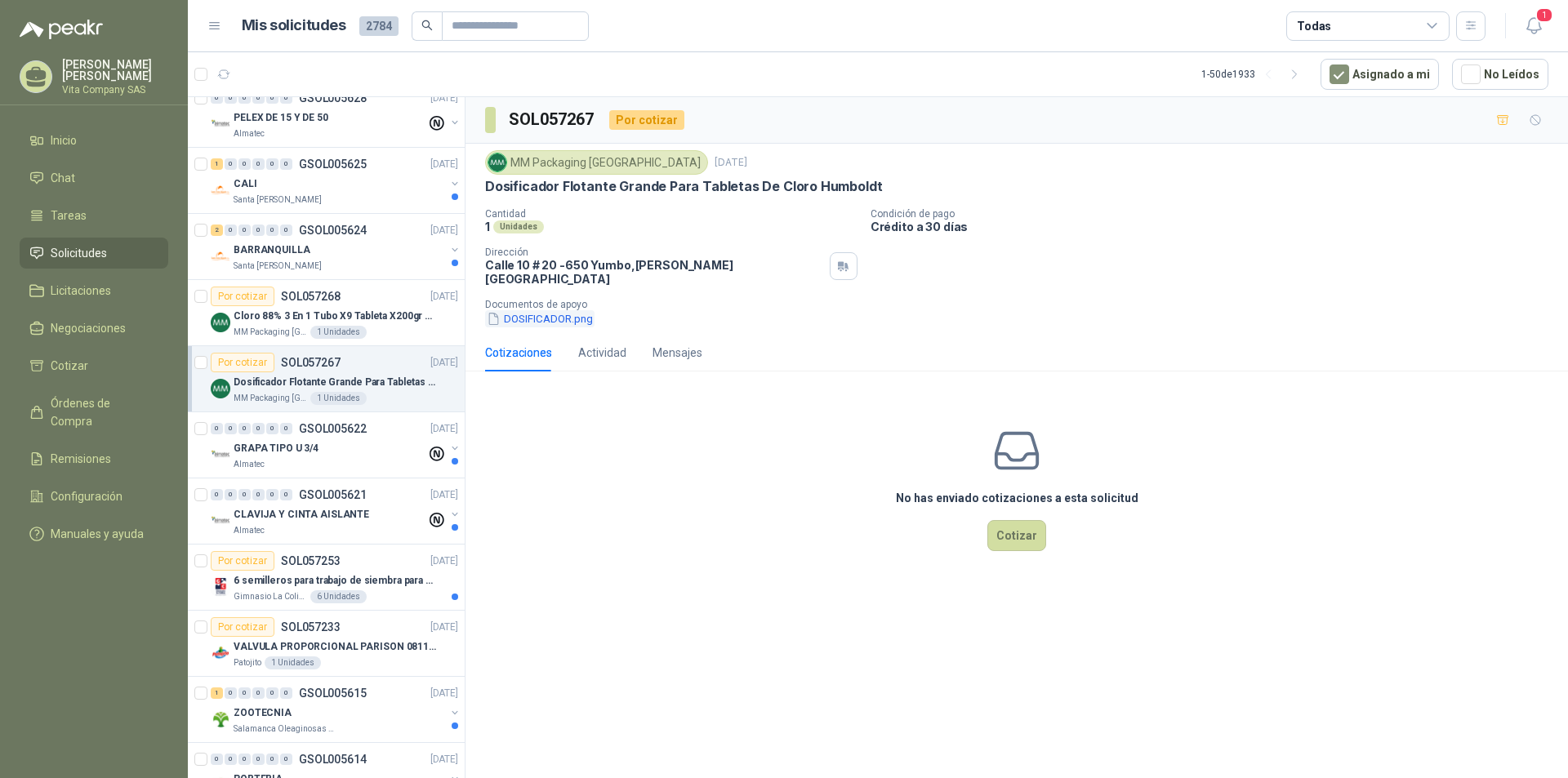
click at [548, 310] on button "DOSIFICADOR.png" at bounding box center [539, 319] width 110 height 17
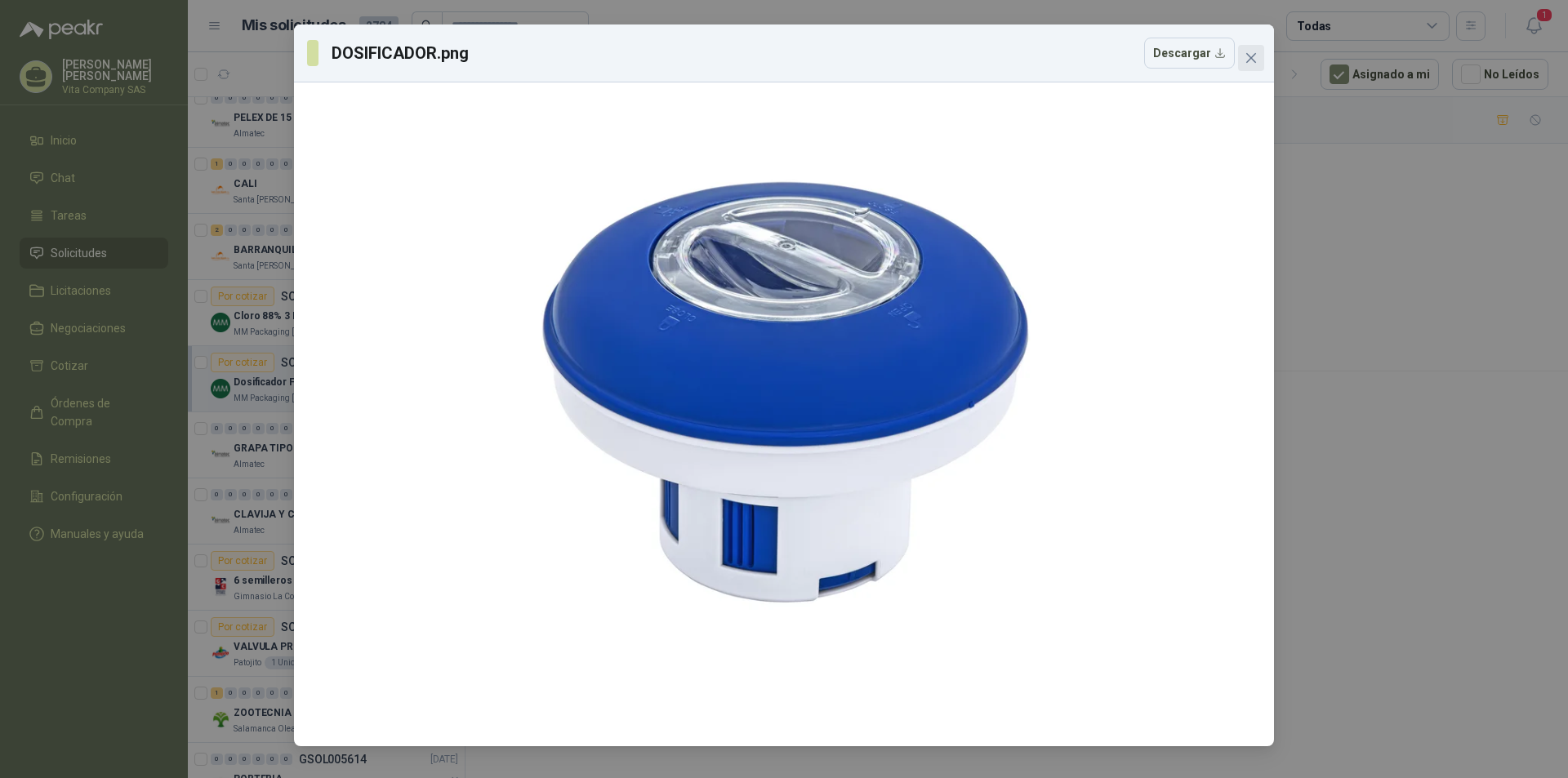
click at [1258, 60] on span "Close" at bounding box center [1250, 58] width 26 height 13
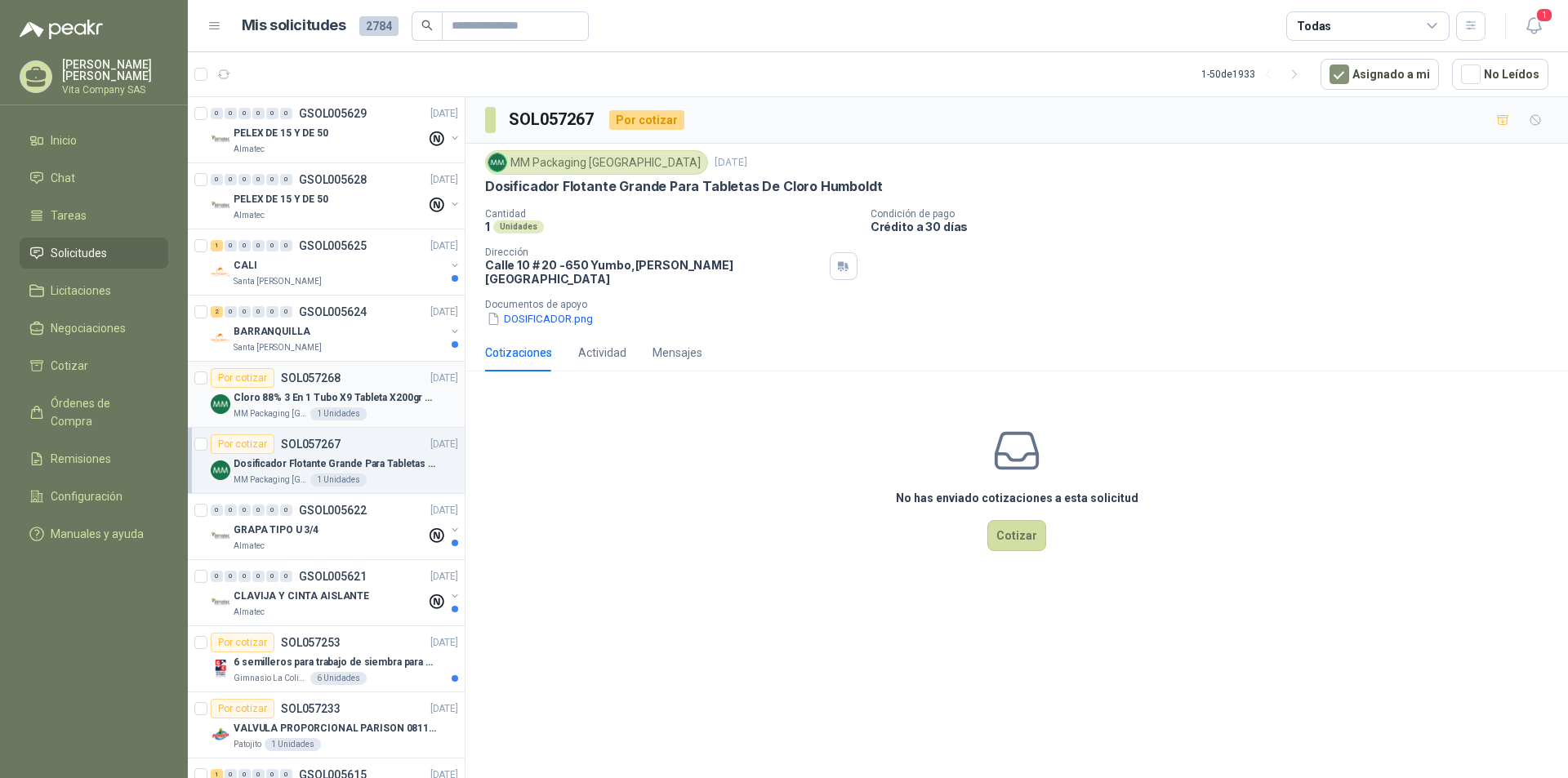
click at [357, 401] on p "Cloro 88% 3 En 1 Tubo X9 Tableta X200gr Oxycl" at bounding box center [335, 398] width 203 height 15
